Goal: Transaction & Acquisition: Purchase product/service

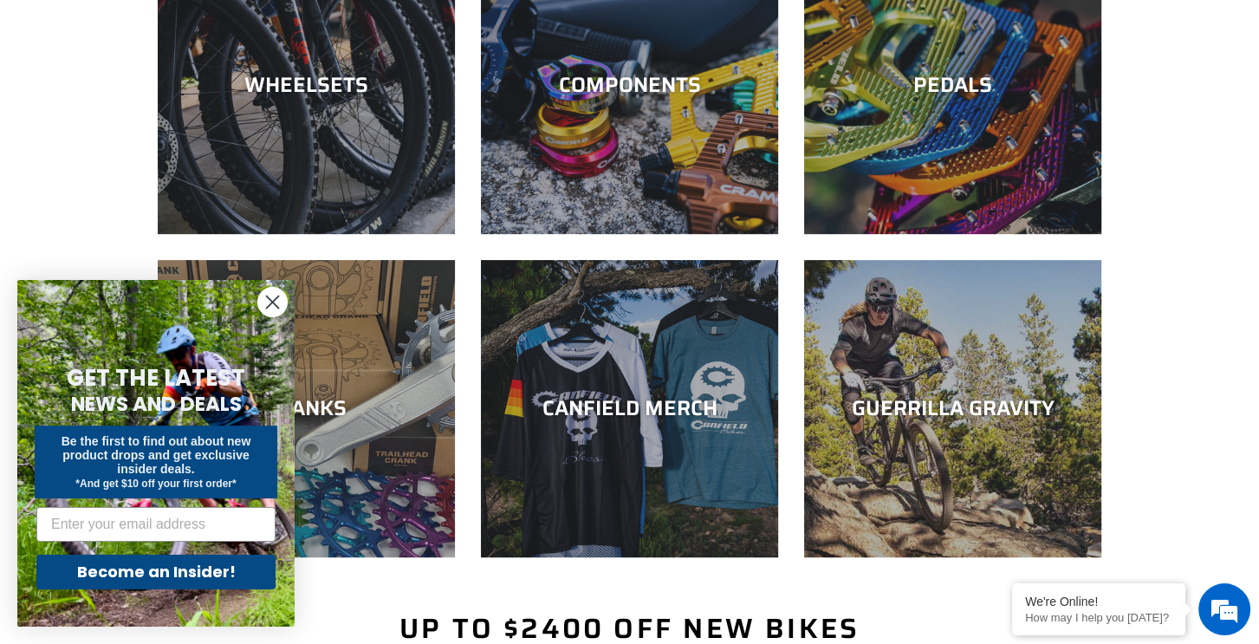
scroll to position [567, 0]
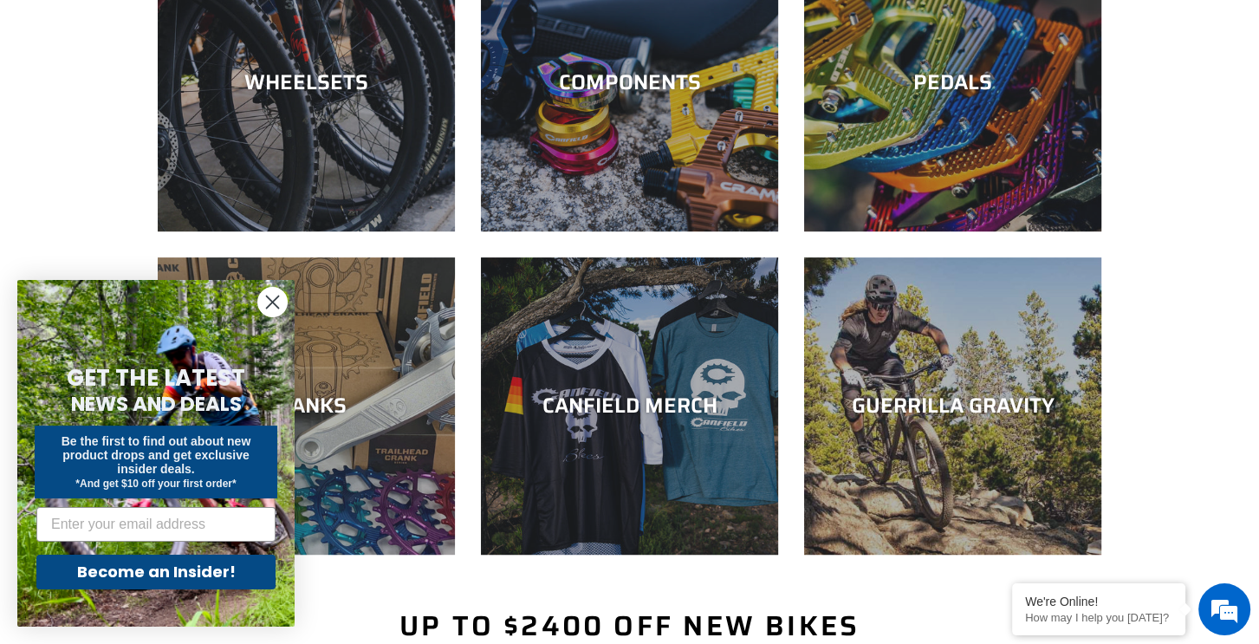
click at [277, 302] on circle "Close dialog" at bounding box center [272, 302] width 29 height 29
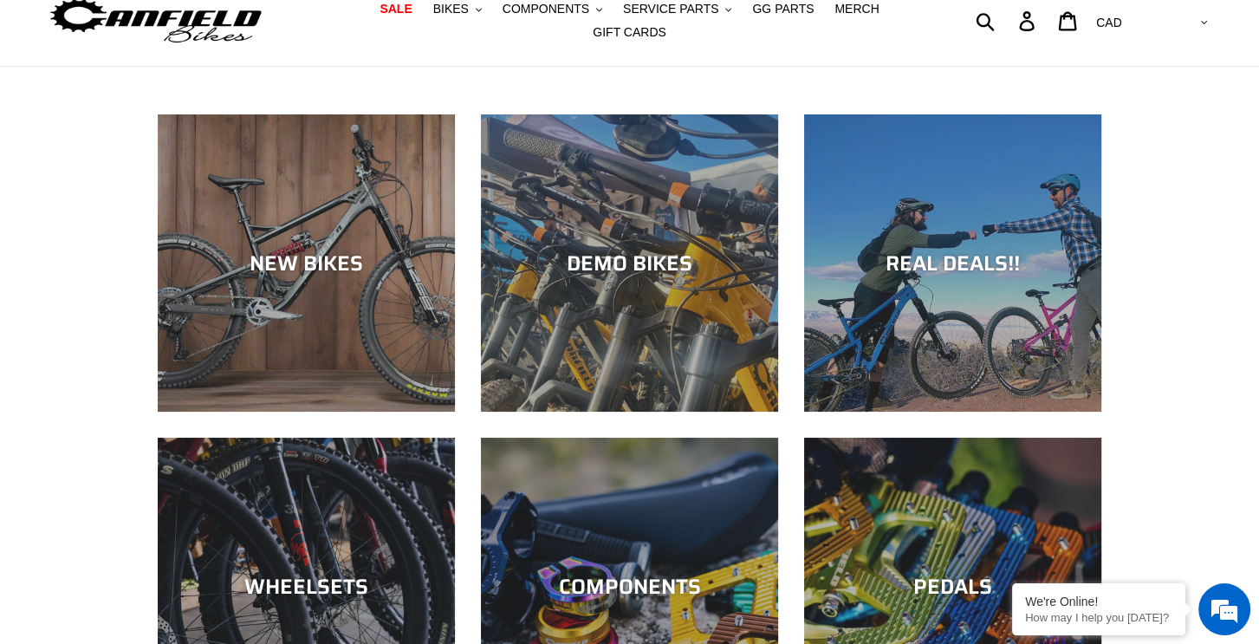
scroll to position [0, 0]
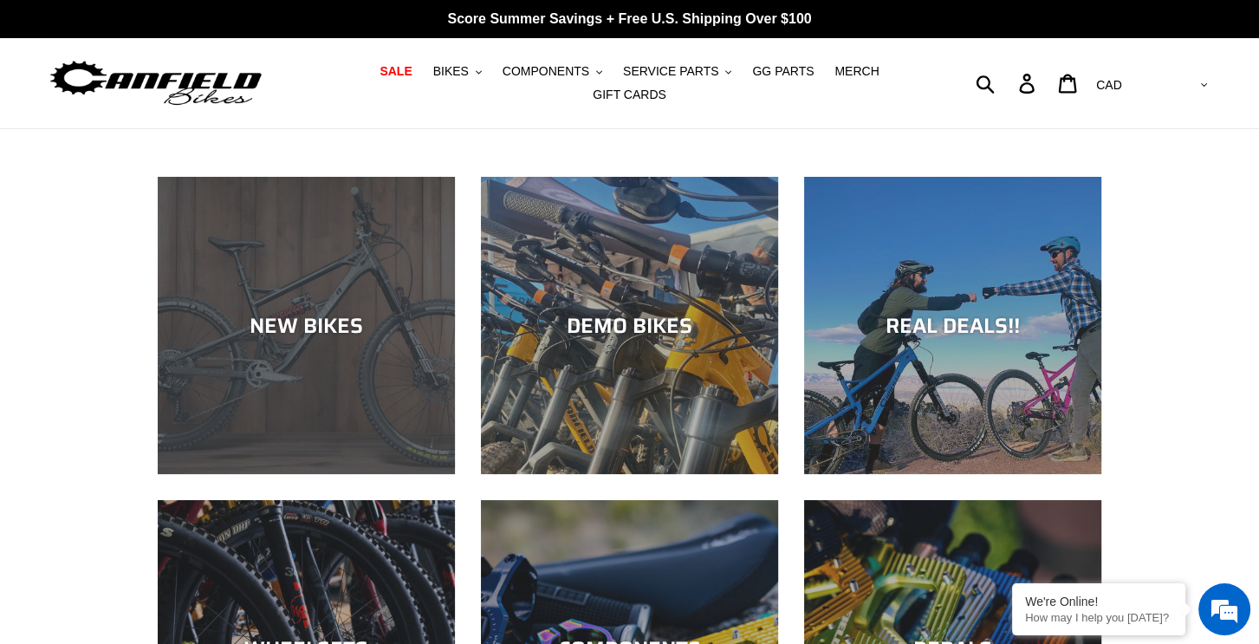
click at [347, 313] on div "NEW BIKES" at bounding box center [306, 325] width 297 height 25
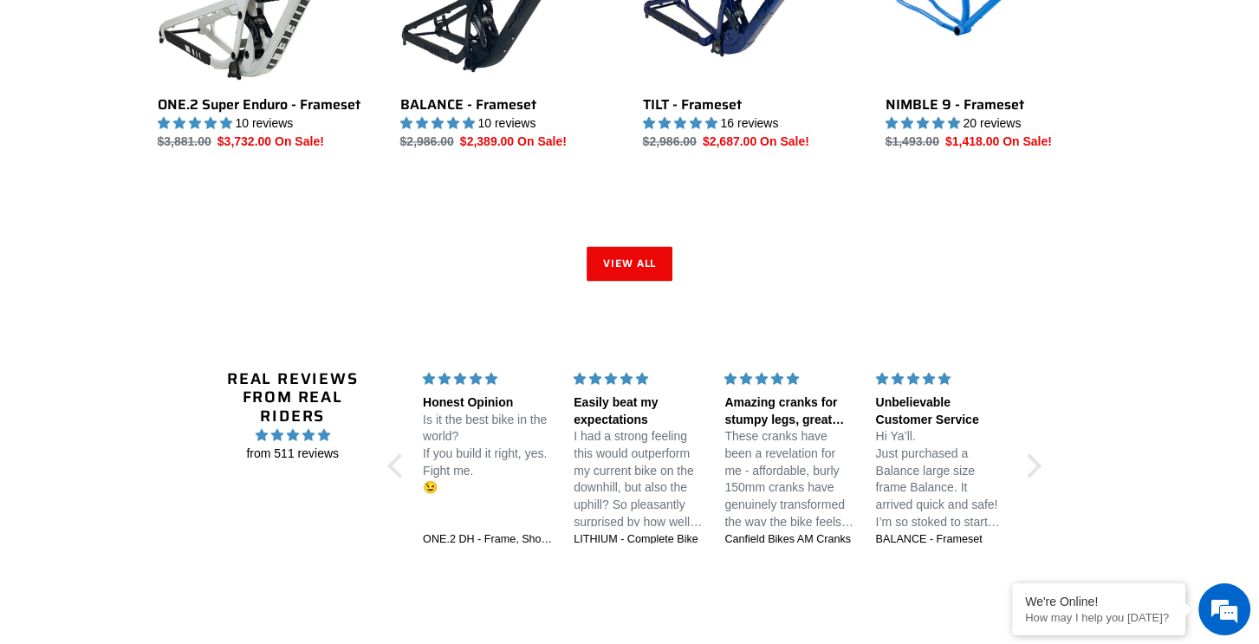
scroll to position [2624, 0]
drag, startPoint x: 816, startPoint y: 245, endPoint x: 614, endPoint y: 248, distance: 202.8
click at [614, 248] on link "View all" at bounding box center [630, 262] width 87 height 35
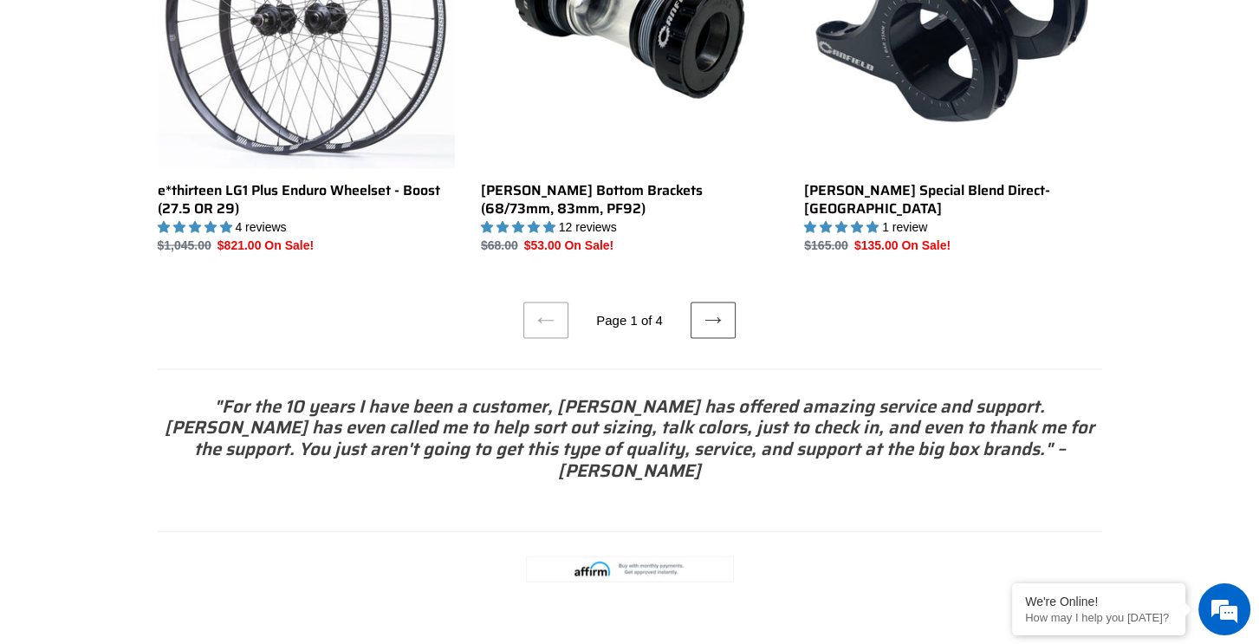
scroll to position [3448, 0]
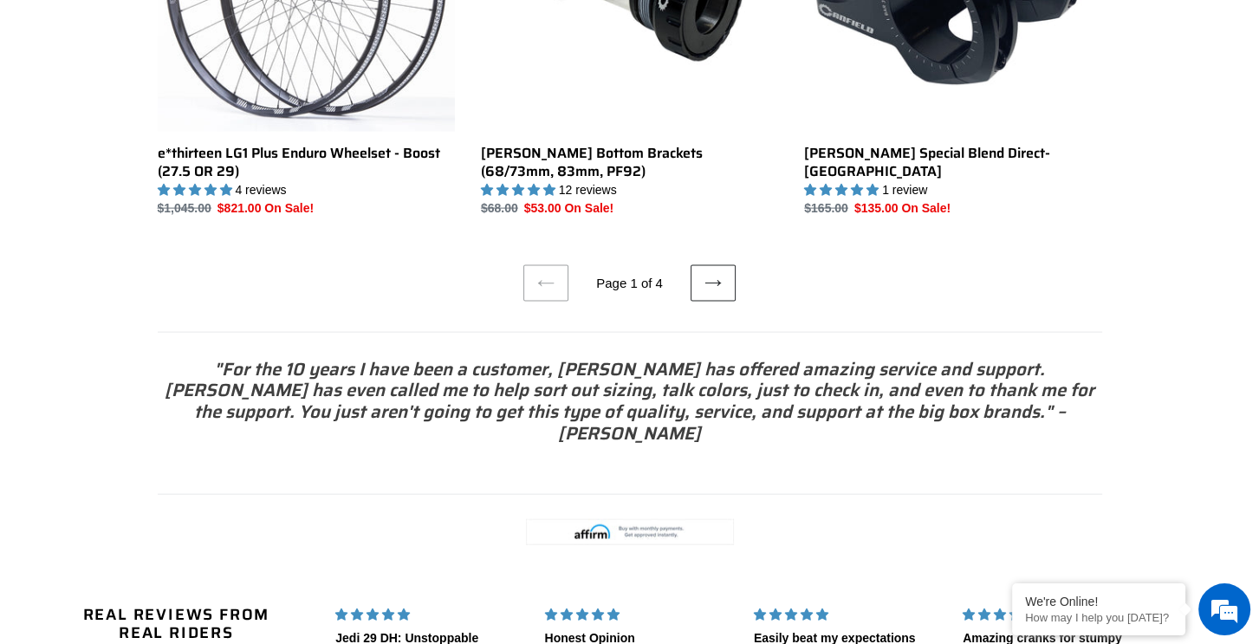
click at [728, 268] on link "Next page" at bounding box center [713, 283] width 45 height 36
